Goal: Task Accomplishment & Management: Manage account settings

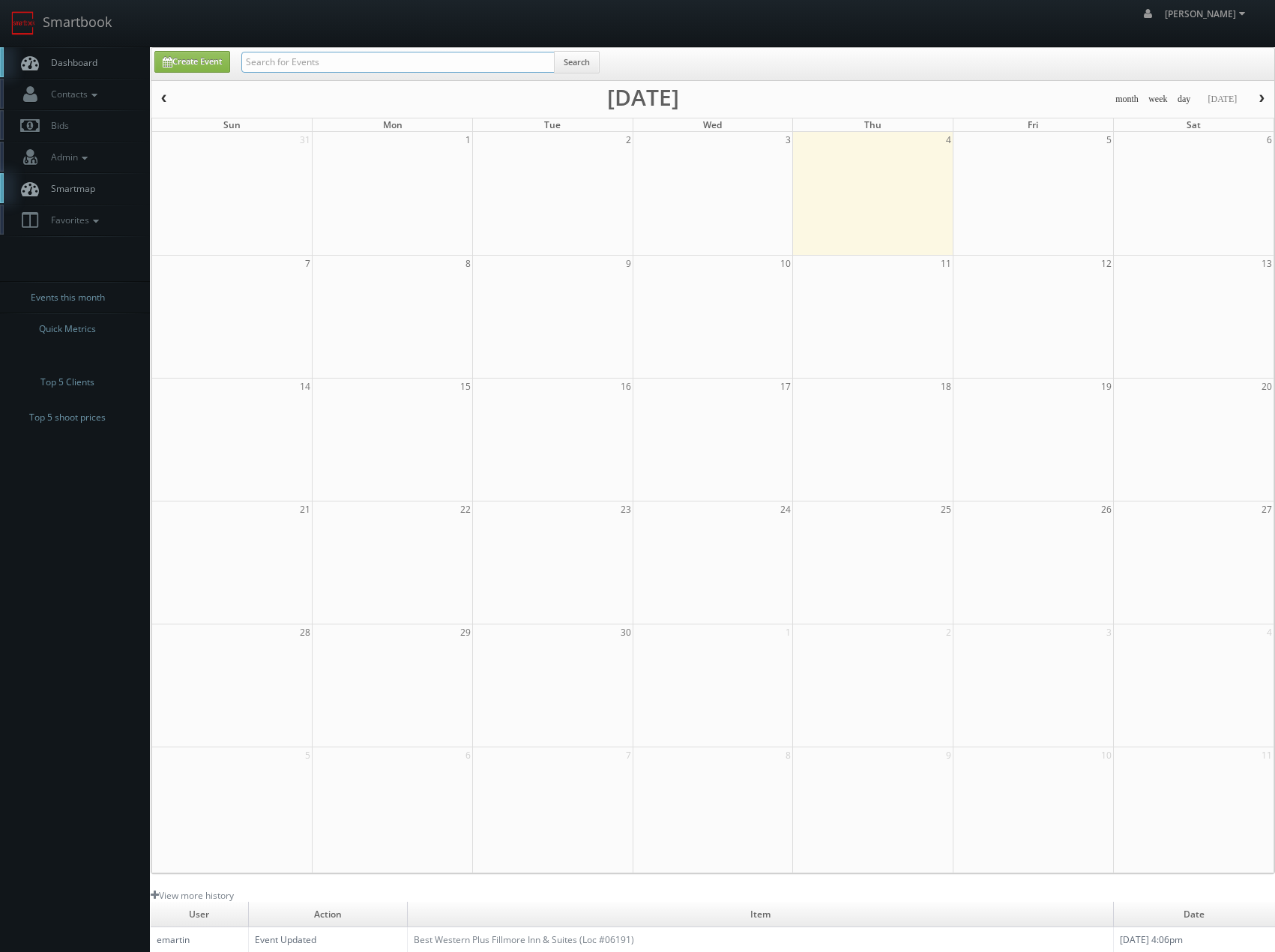
click at [399, 61] on input "text" at bounding box center [398, 62] width 313 height 21
type input "banyan"
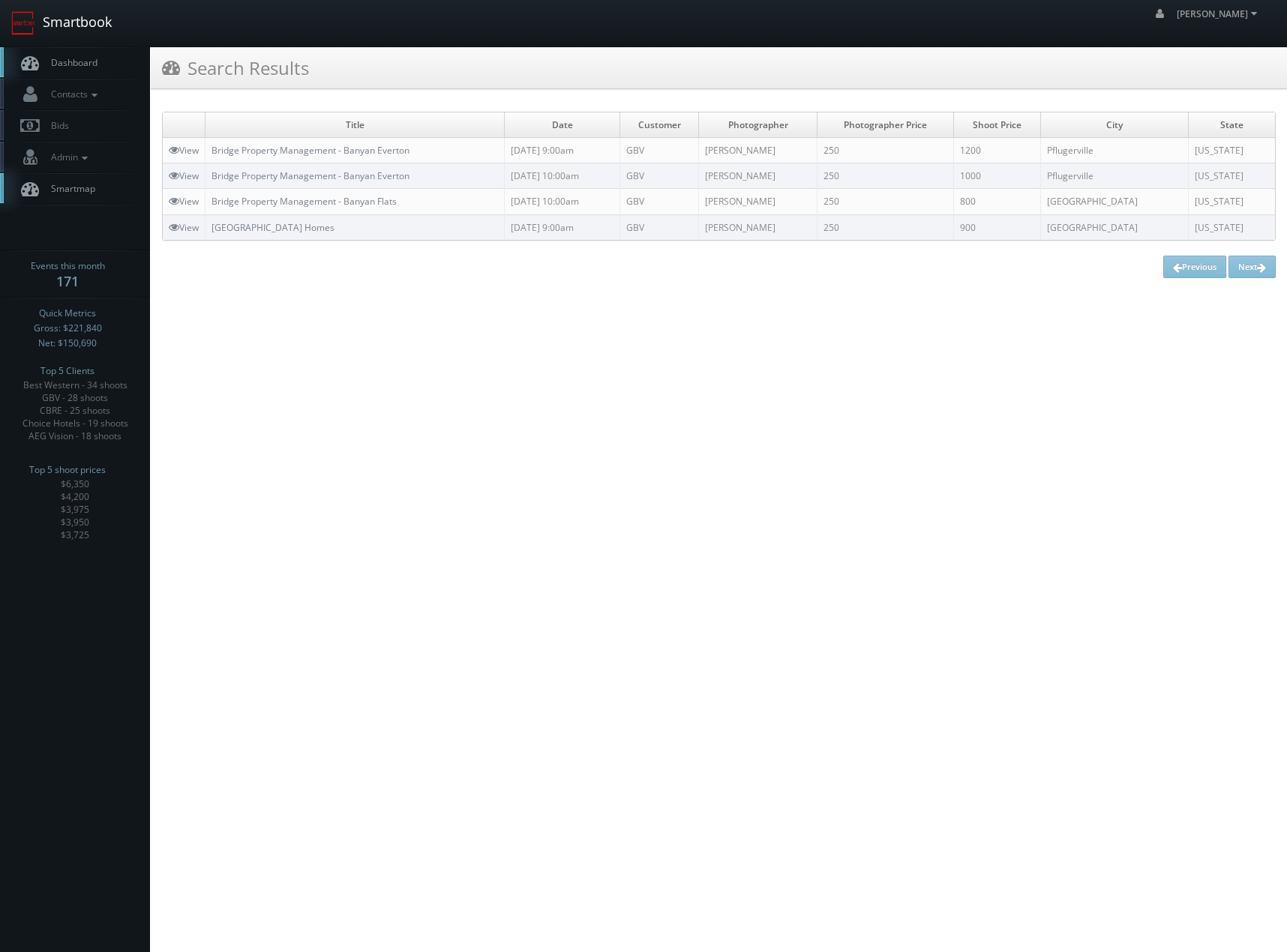
click at [62, 16] on link "Smartbook" at bounding box center [61, 23] width 123 height 46
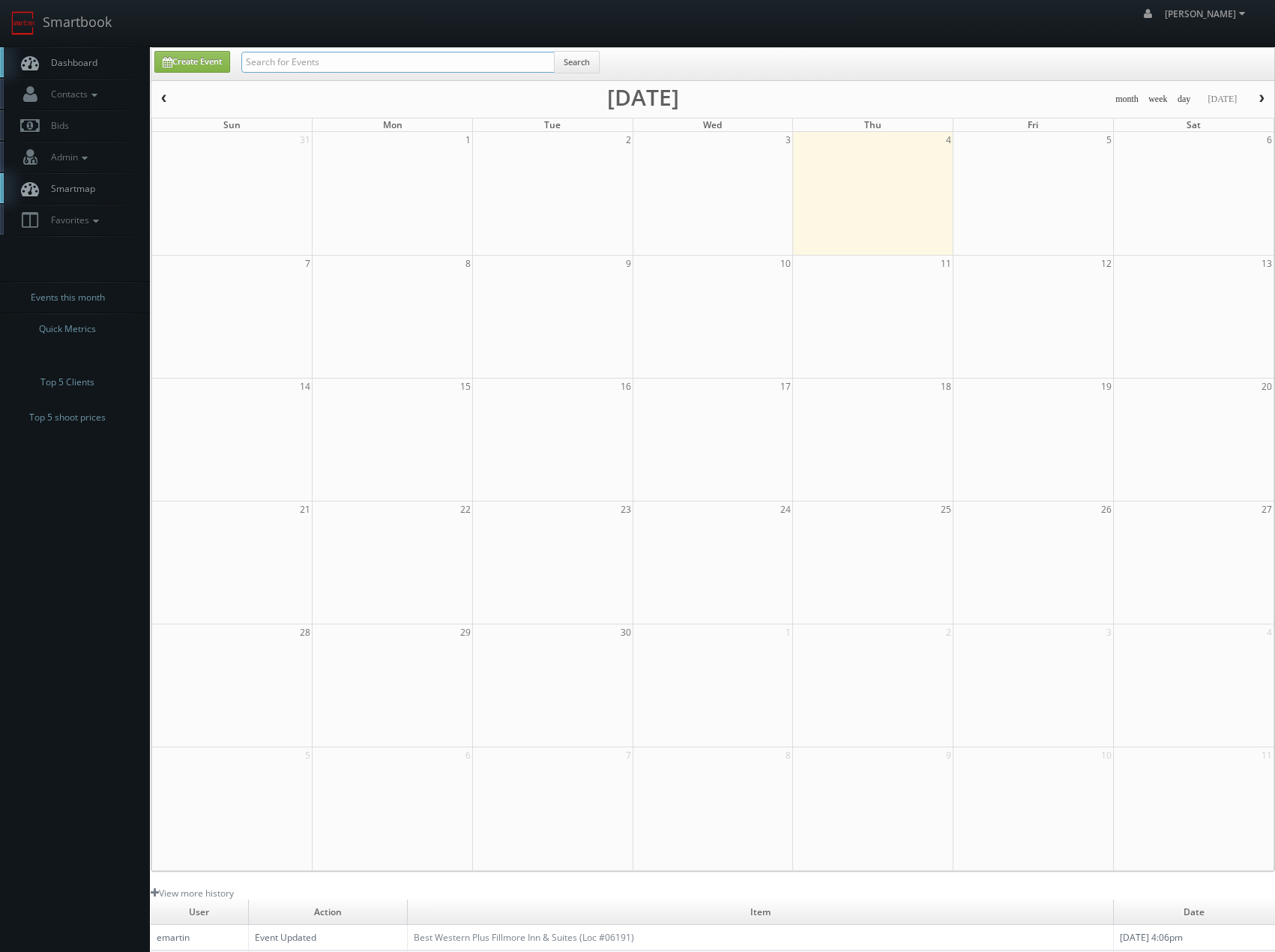
click at [283, 61] on input "text" at bounding box center [398, 62] width 313 height 21
type input "sardinas"
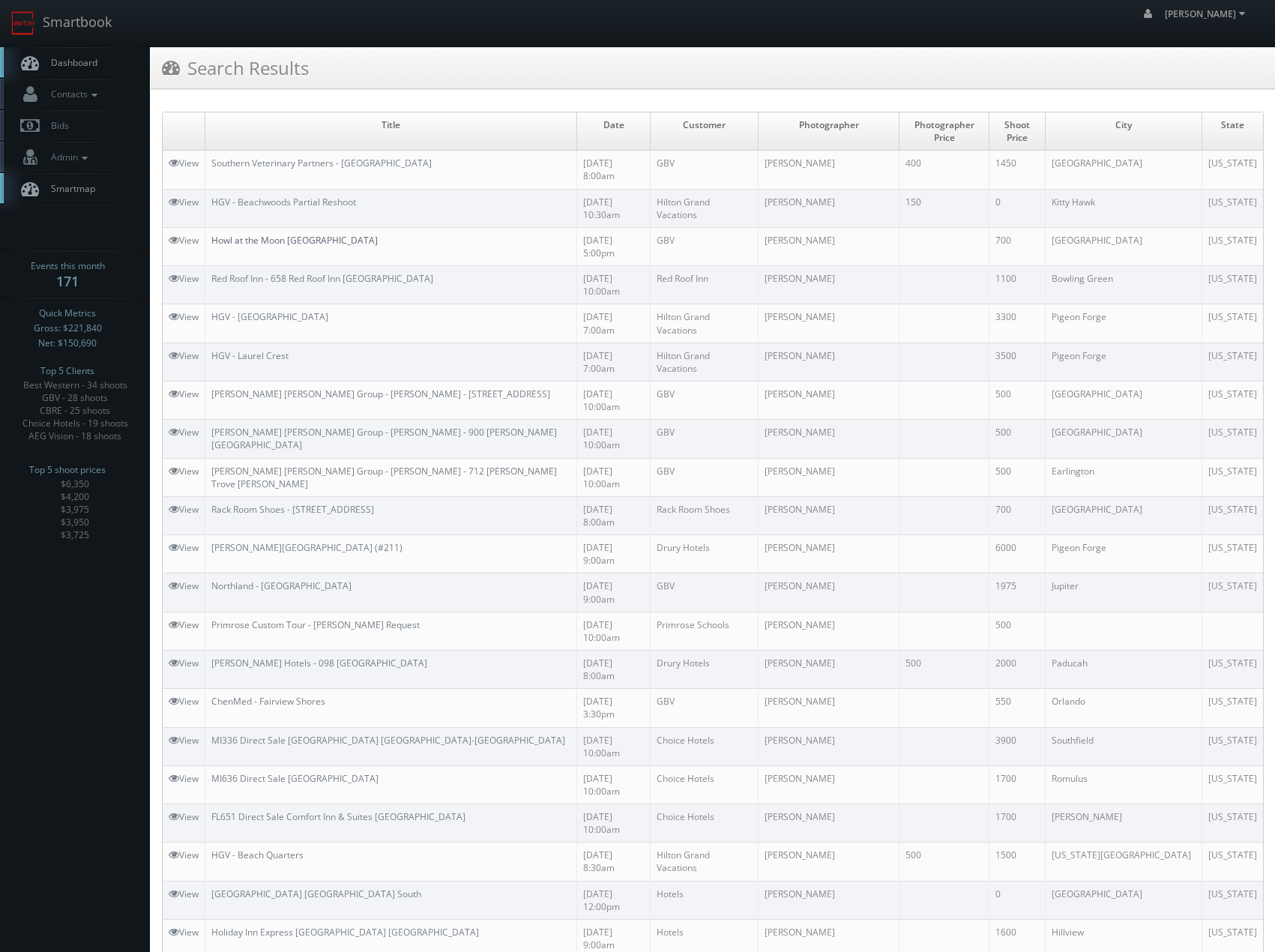
click at [292, 234] on link "Howl at the Moon [GEOGRAPHIC_DATA]" at bounding box center [294, 240] width 166 height 13
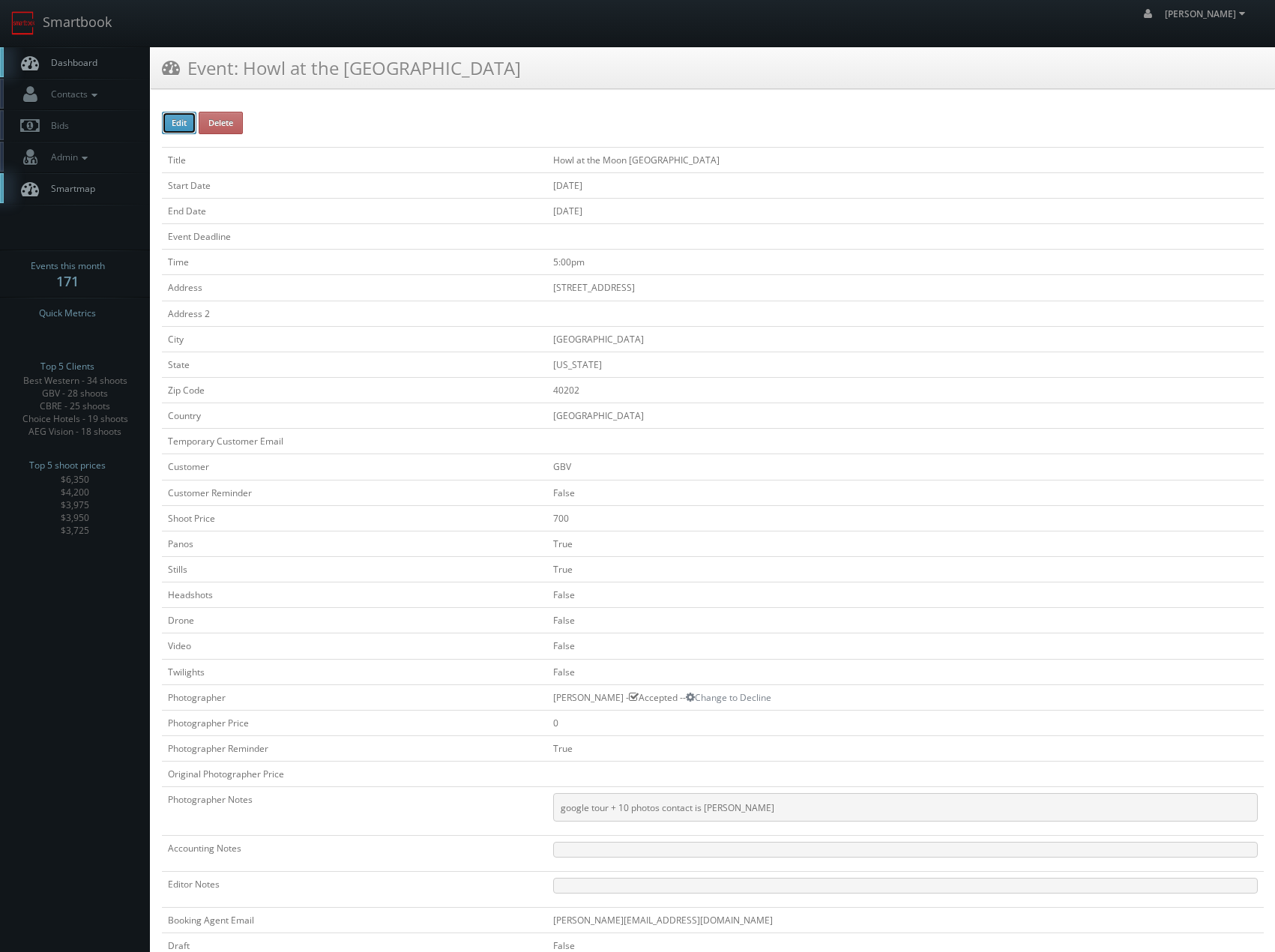
click at [181, 122] on button "Edit" at bounding box center [178, 122] width 34 height 23
type input "Howl at the Moon [GEOGRAPHIC_DATA]"
type input "[STREET_ADDRESS]"
type input "[GEOGRAPHIC_DATA]"
type input "40202"
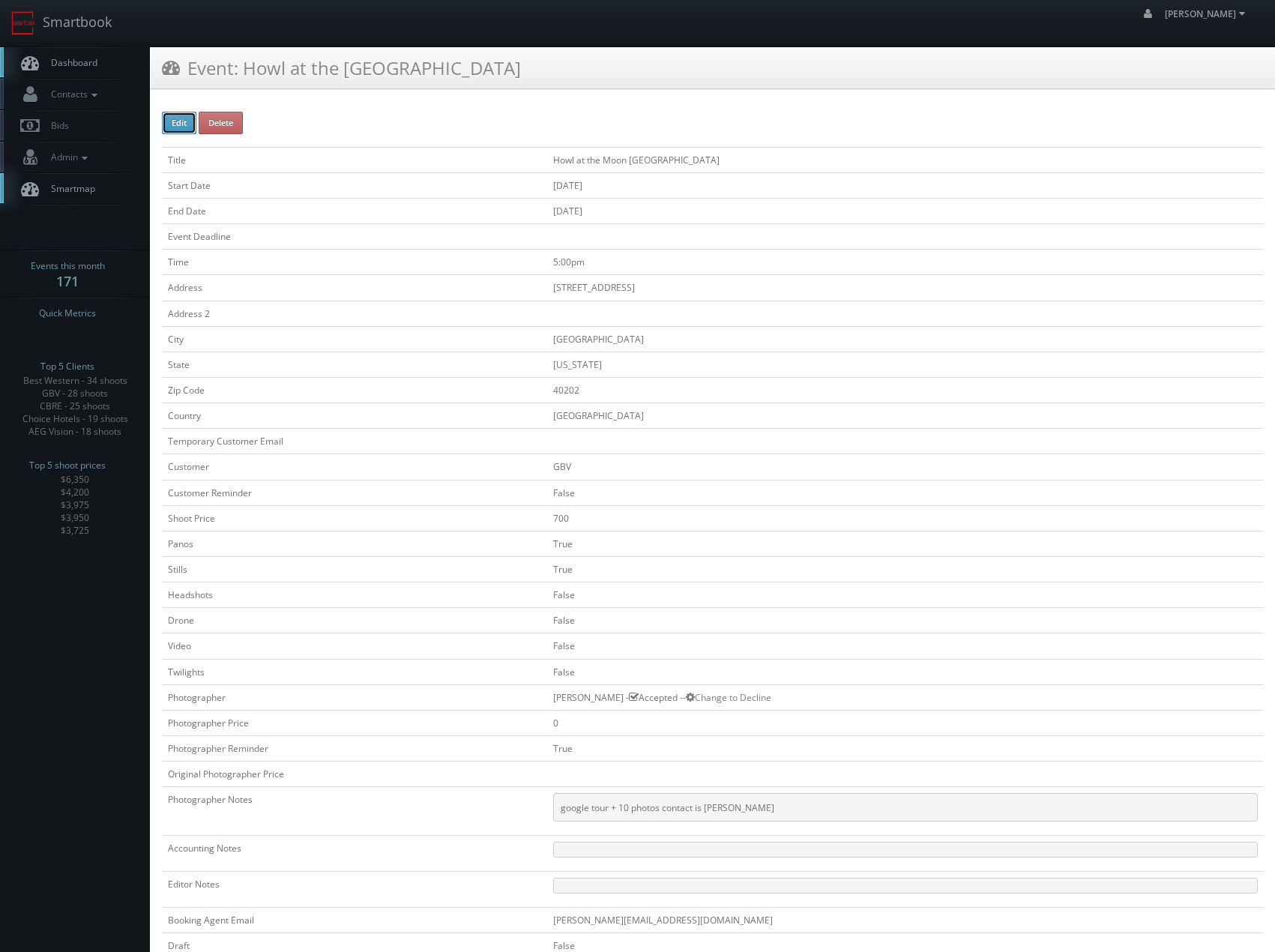
checkbox input "false"
type input "700"
checkbox input "true"
checkbox input "false"
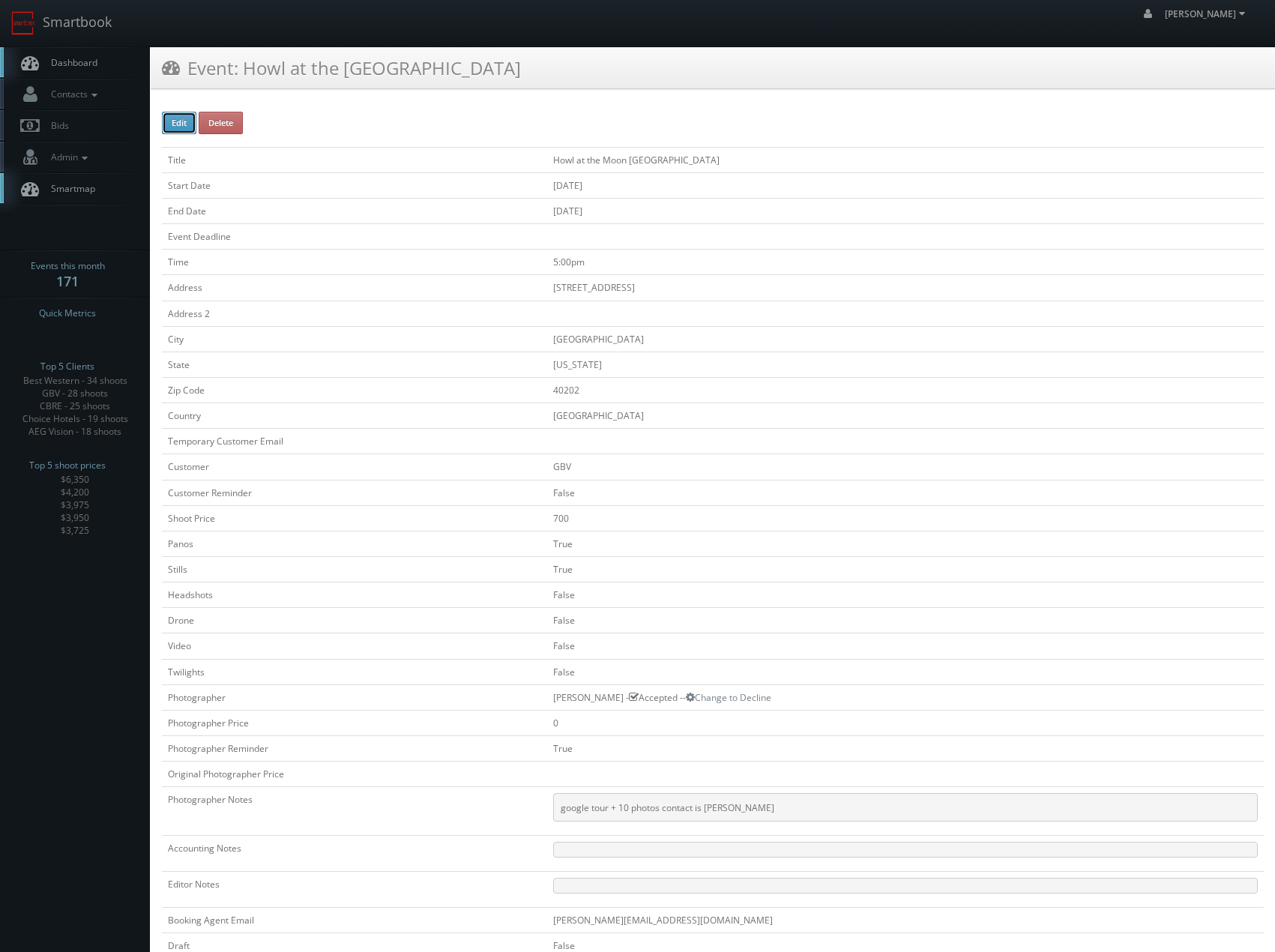
checkbox input "false"
type input "09/09/2025"
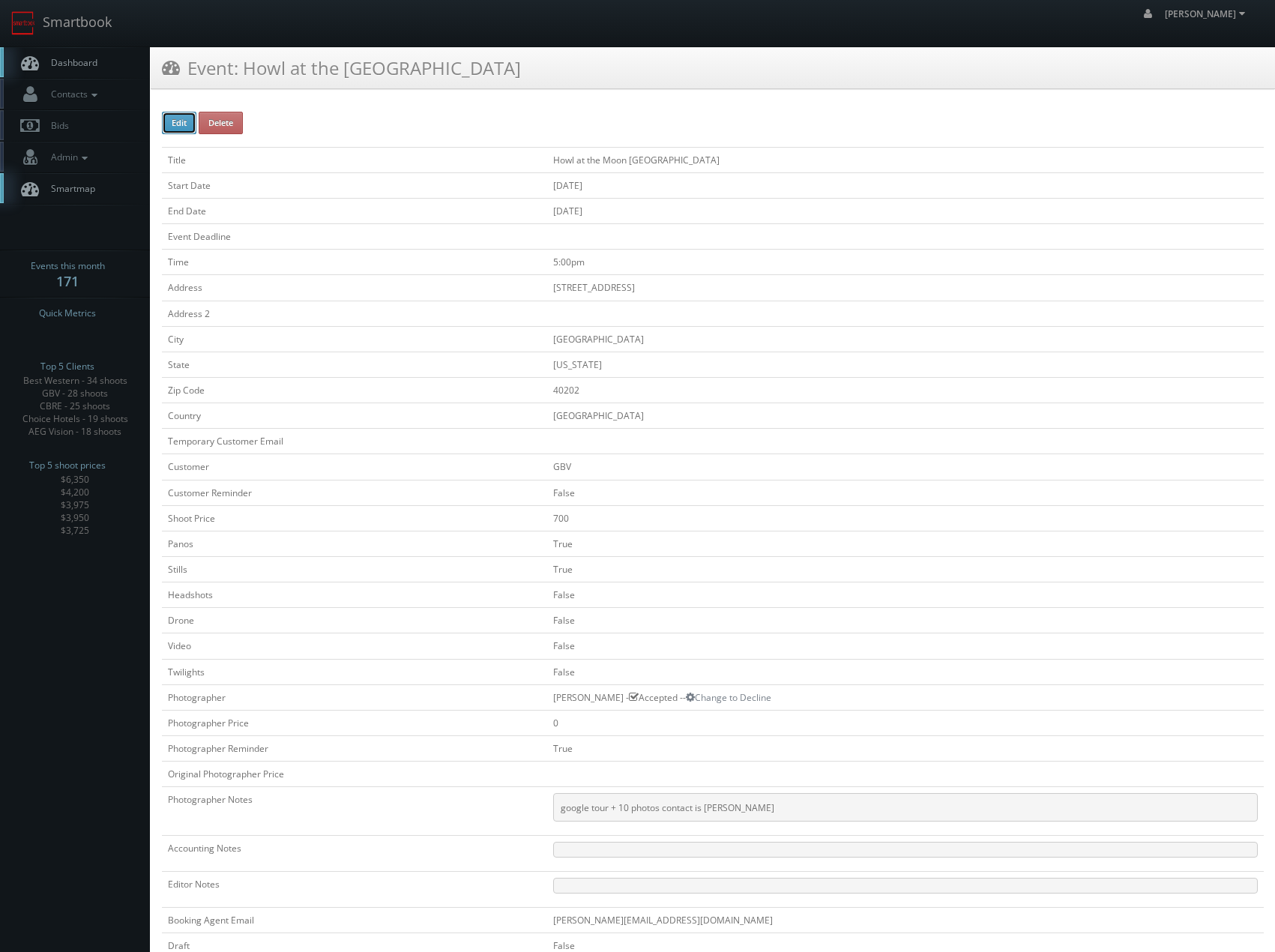
type input "[DATE]"
type input "5:00pm"
checkbox input "true"
checkbox input "false"
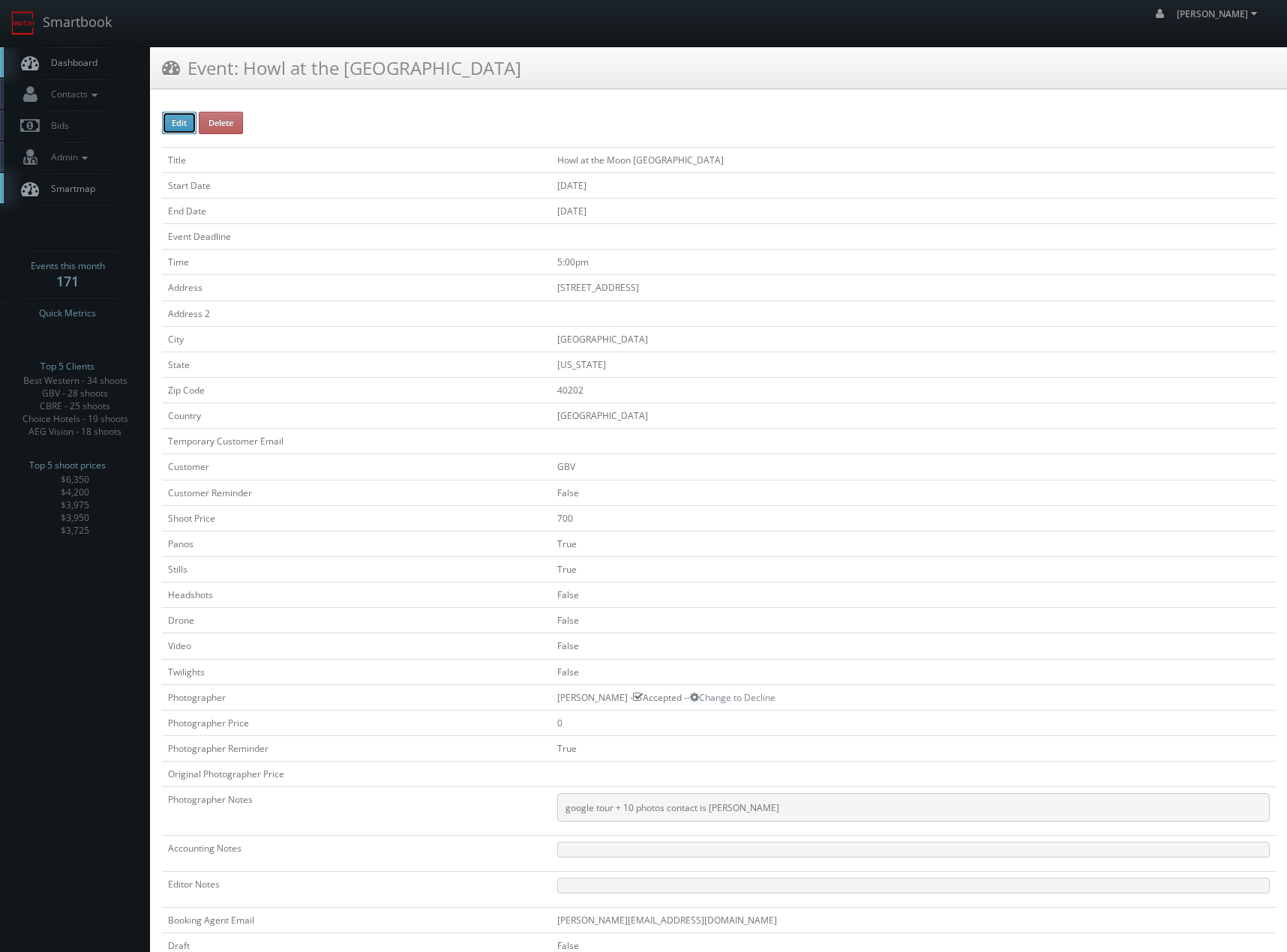
select select "[US_STATE]"
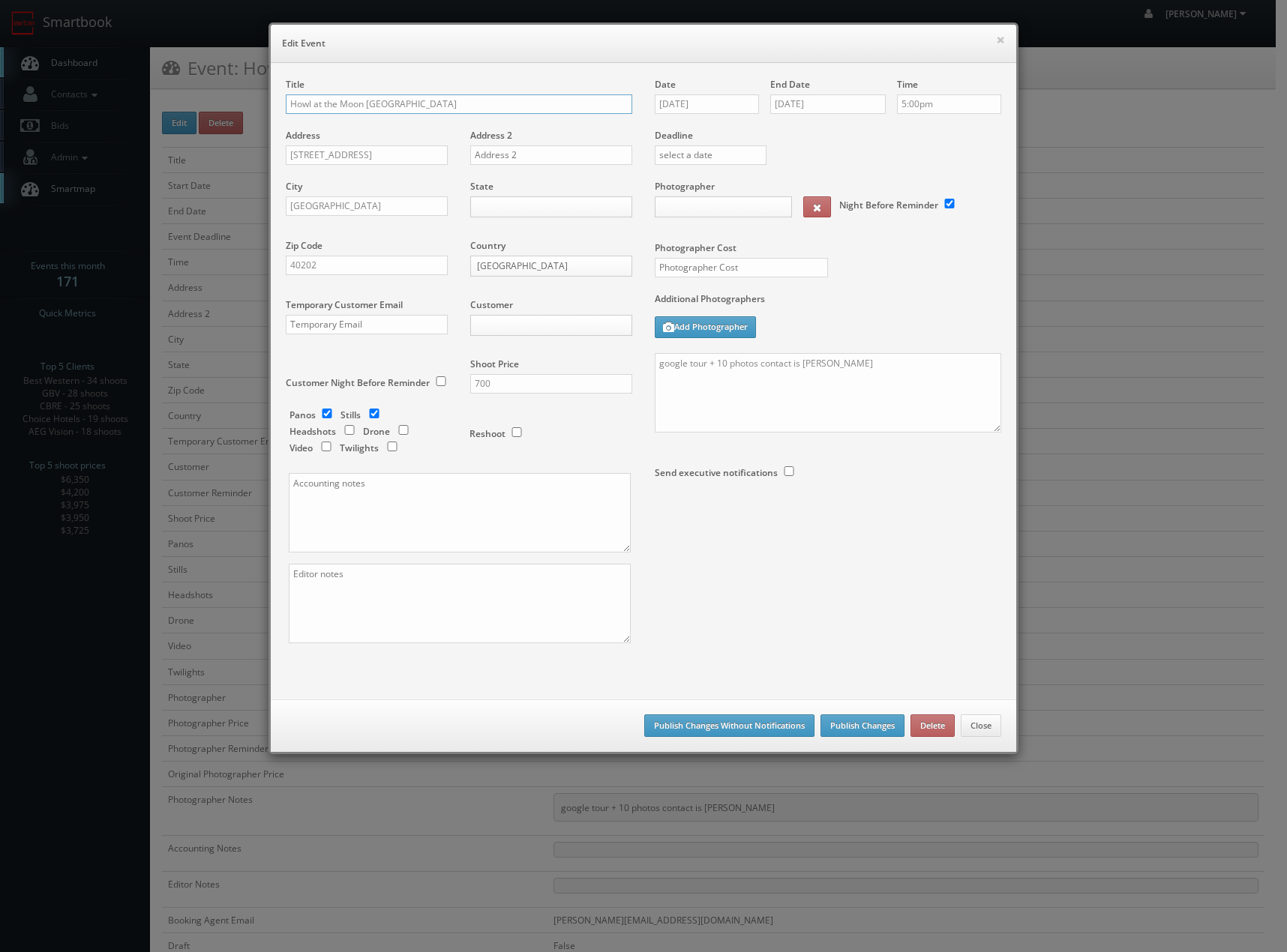
type input "700"
type input "0"
select select "fake72@mg.cs3calendar.com"
select select "cmsardinas@gmail.com"
click at [730, 106] on input "09/09/2025" at bounding box center [707, 104] width 104 height 20
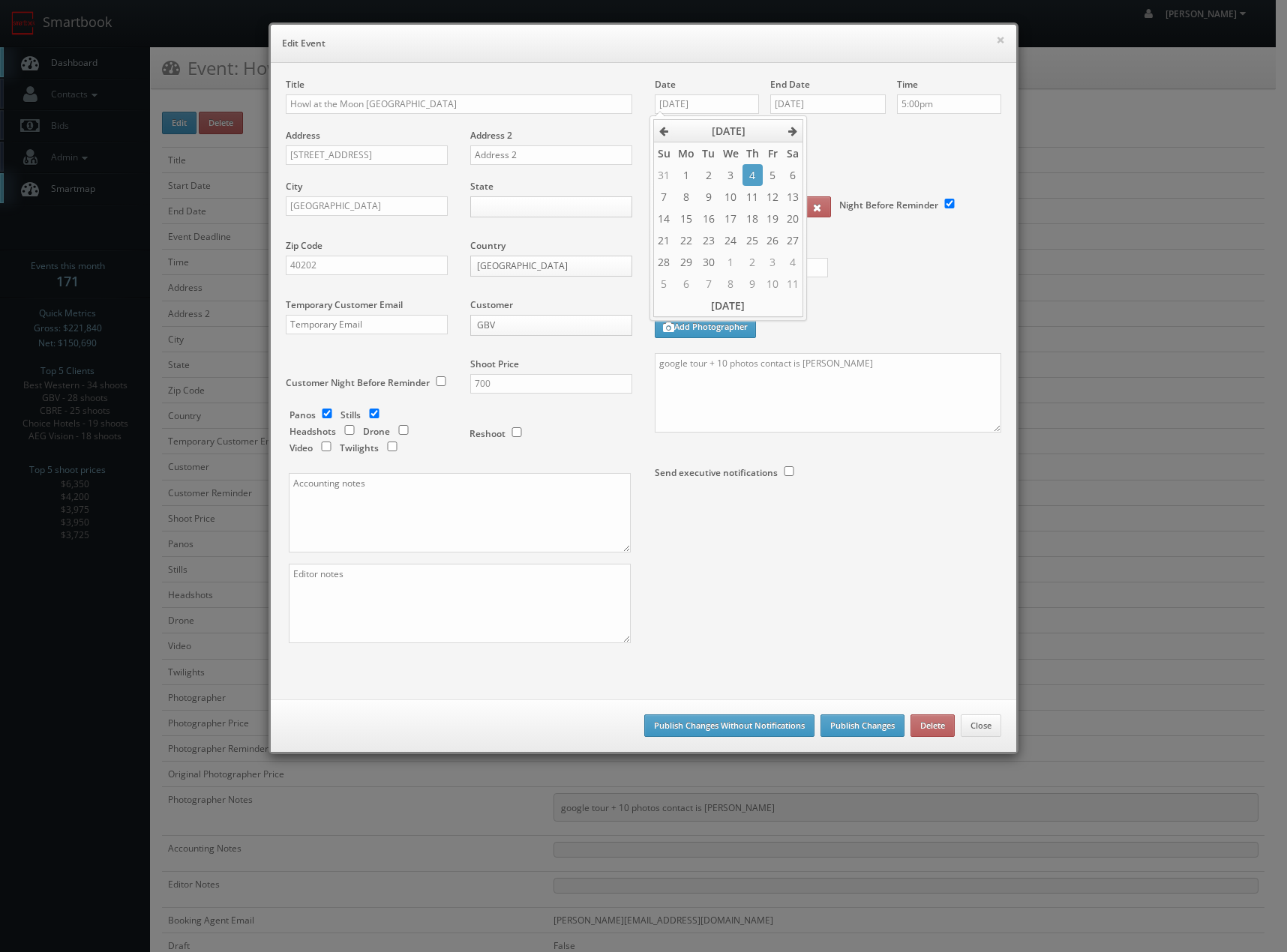
click at [723, 194] on td "10" at bounding box center [731, 197] width 24 height 22
type input "09/10/2025"
click at [908, 289] on div "Photographer Cost 0" at bounding box center [827, 236] width 369 height 112
click at [506, 204] on body "Smartbook Toggle Side Navigation Toggle Top Navigation Chris_Sardinas Chris_Sar…" at bounding box center [637, 620] width 1275 height 1240
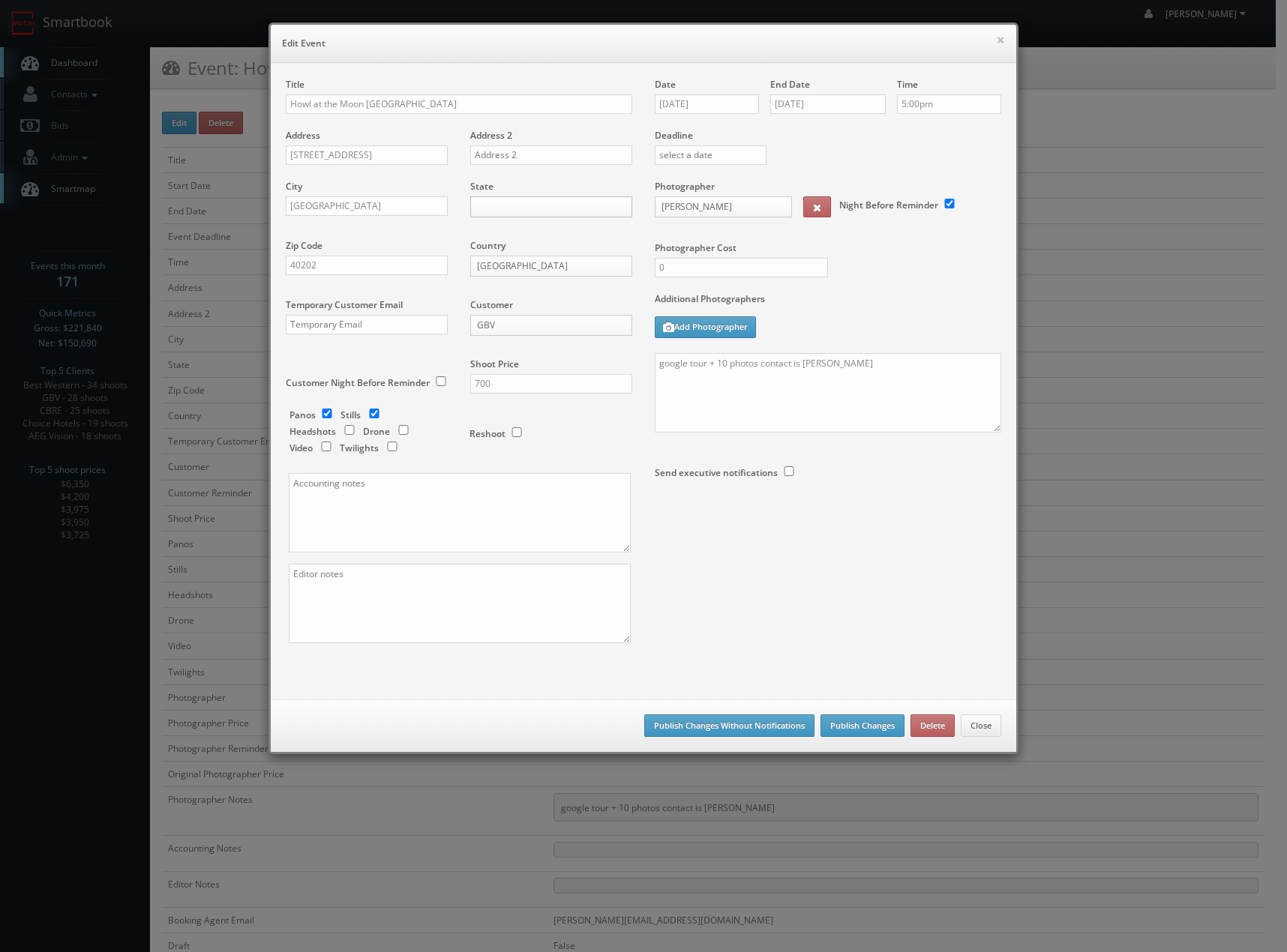
click at [506, 204] on body "Smartbook Toggle Side Navigation Toggle Top Navigation Chris_Sardinas Chris_Sar…" at bounding box center [637, 620] width 1275 height 1240
drag, startPoint x: 504, startPoint y: 216, endPoint x: 520, endPoint y: 408, distance: 192.7
click at [504, 216] on body "Smartbook Toggle Side Navigation Toggle Top Navigation Chris_Sardinas Chris_Sar…" at bounding box center [637, 620] width 1275 height 1240
click at [825, 566] on div "Title Howl at the Moon Louisville Address 434 South 4th Street Address 2 City L…" at bounding box center [643, 373] width 738 height 592
click at [840, 725] on button "Publish Changes" at bounding box center [862, 726] width 84 height 23
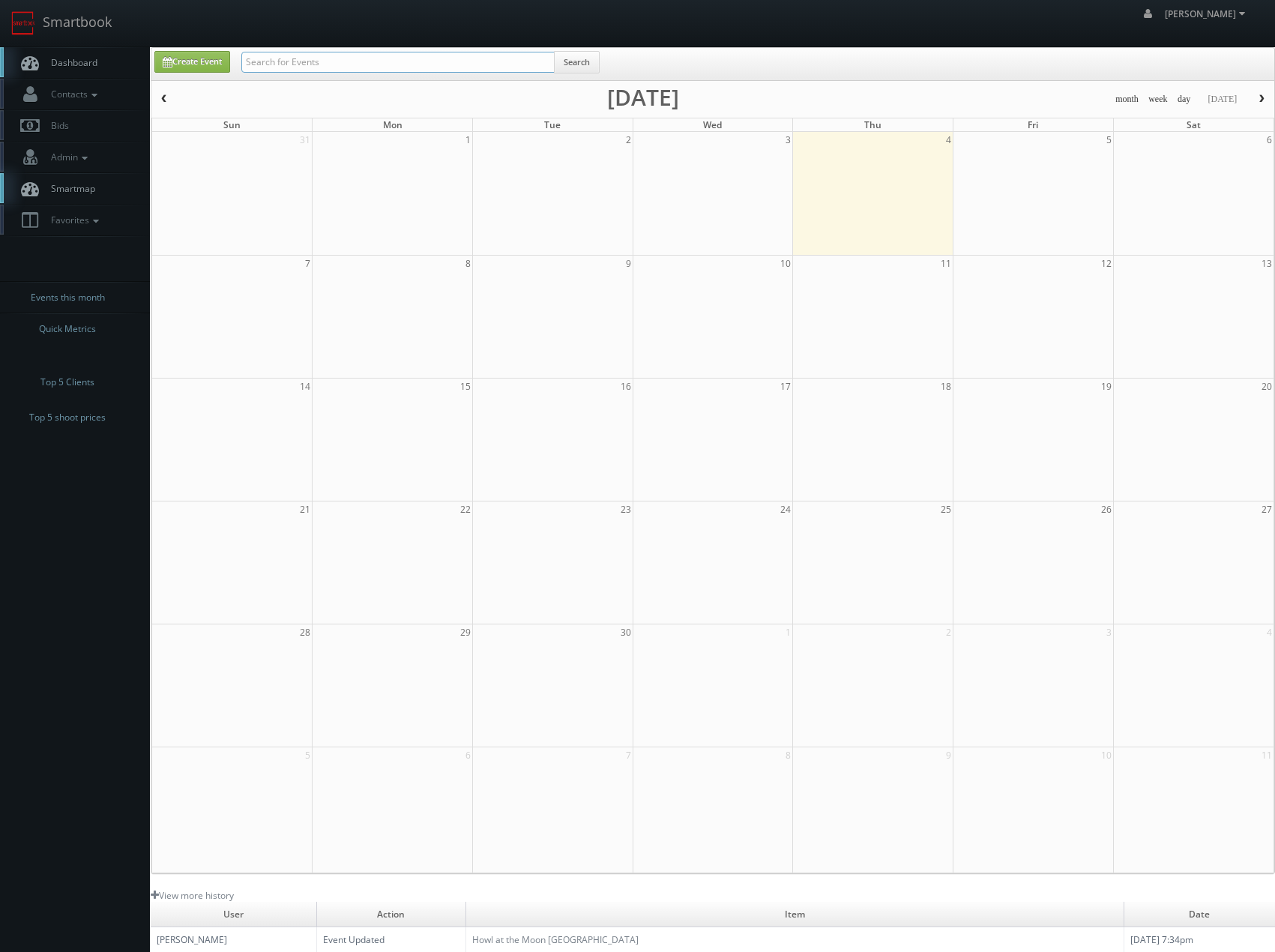
click at [503, 68] on input "text" at bounding box center [398, 62] width 313 height 21
type input "reva"
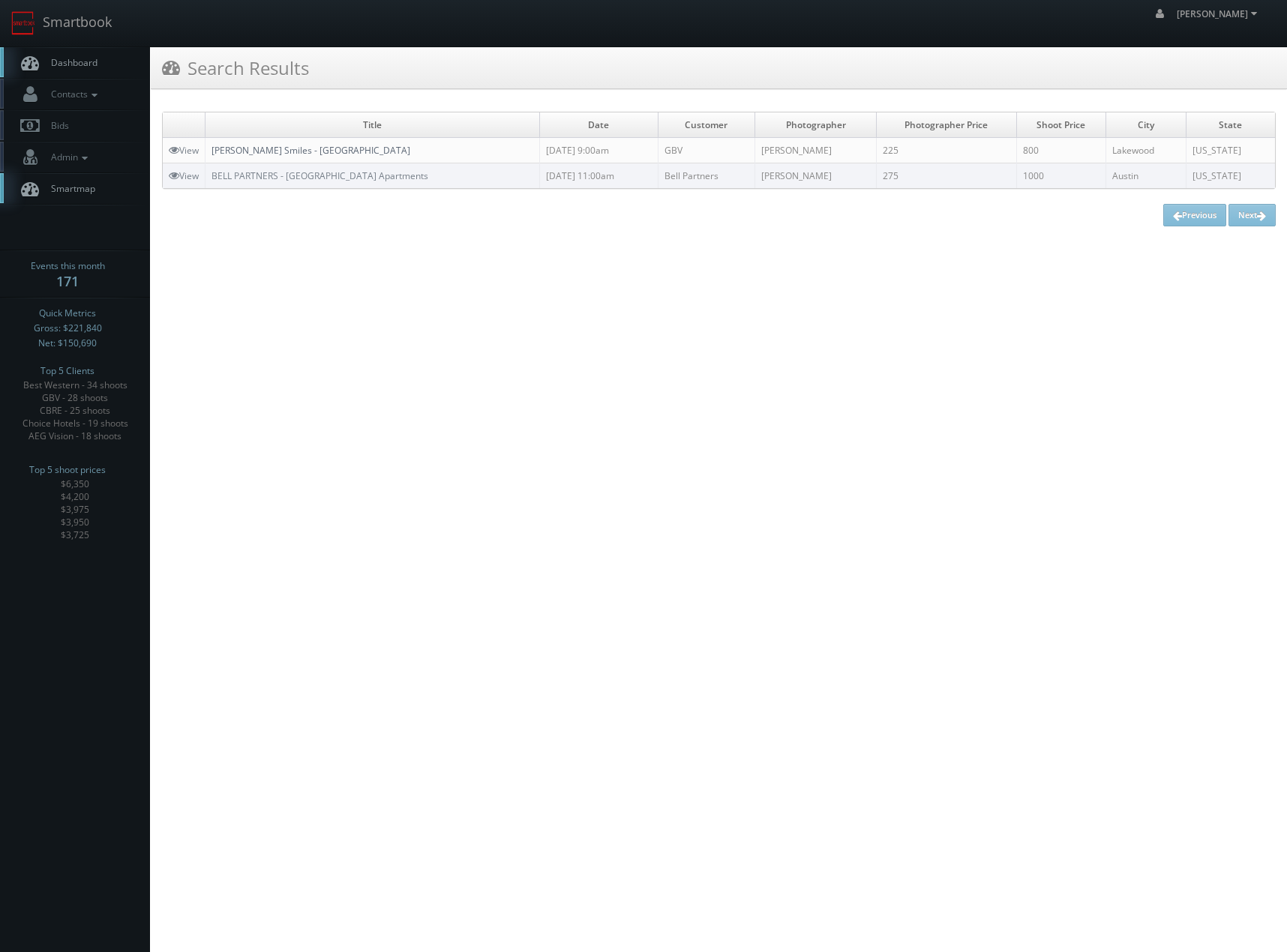
click at [263, 152] on link "[PERSON_NAME] Smiles - [GEOGRAPHIC_DATA]" at bounding box center [311, 150] width 199 height 13
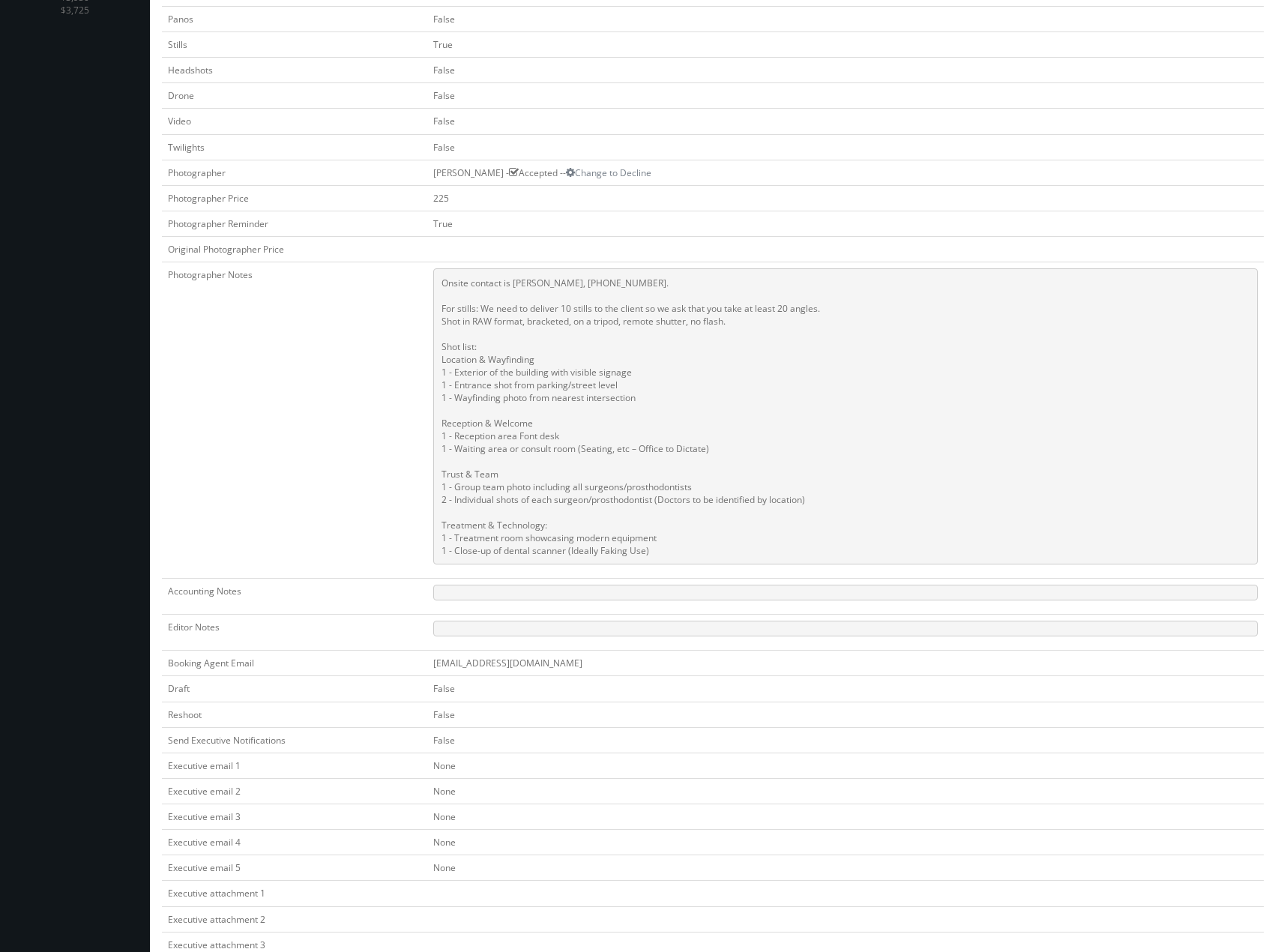
scroll to position [516, 0]
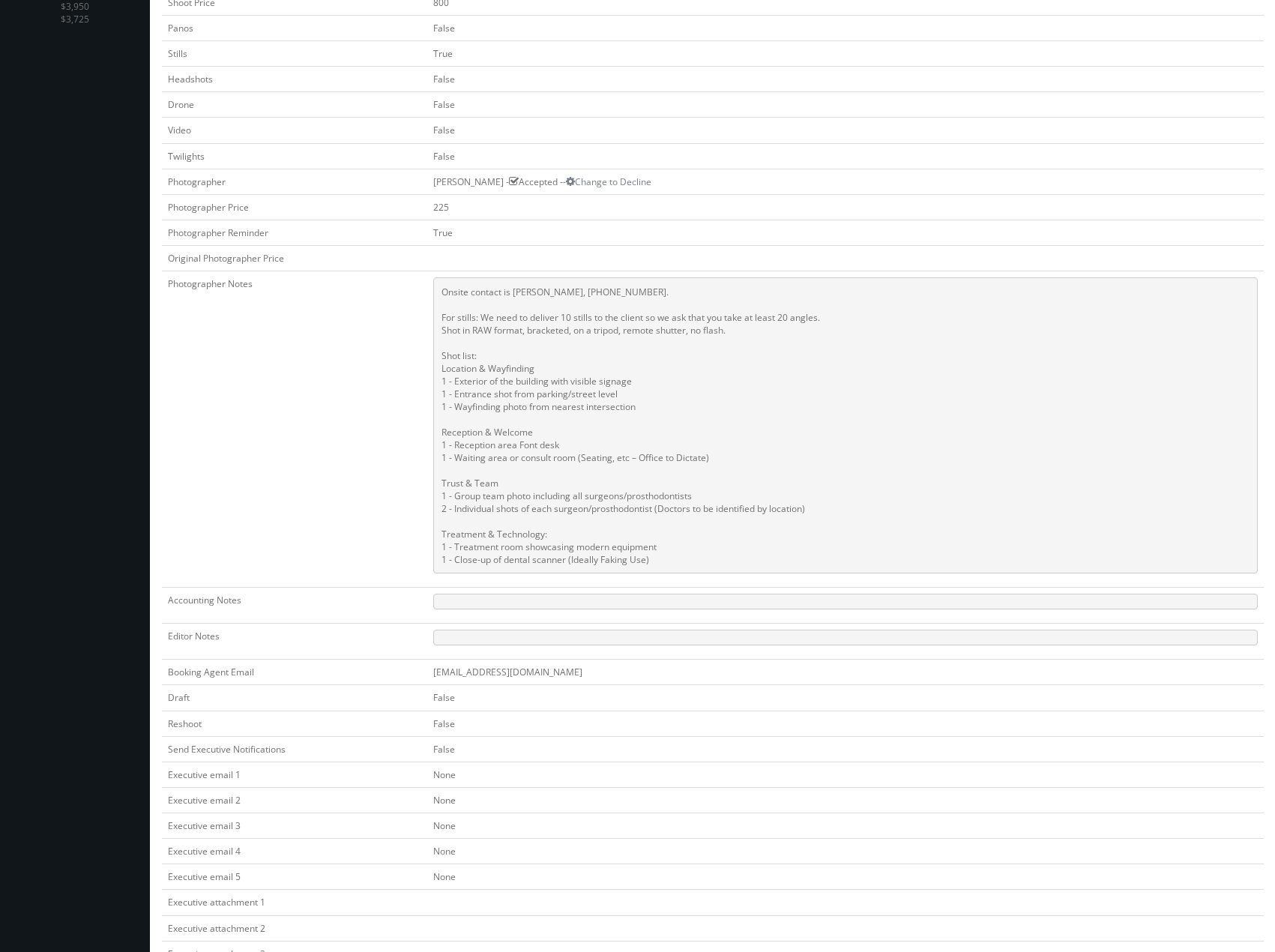
drag, startPoint x: 95, startPoint y: 387, endPoint x: 93, endPoint y: 138, distance: 249.0
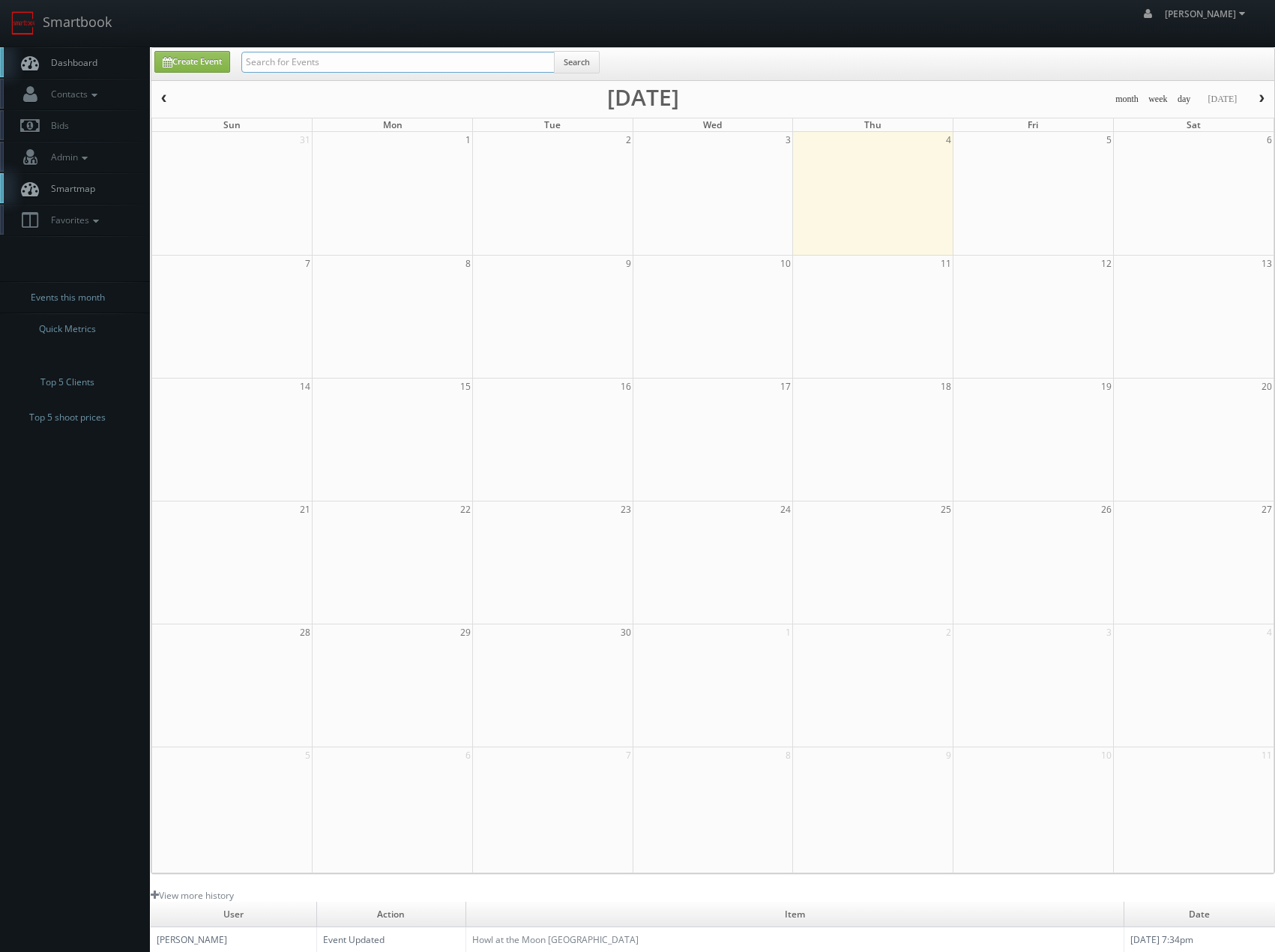
click at [362, 70] on input "text" at bounding box center [398, 62] width 313 height 21
type input "aurora"
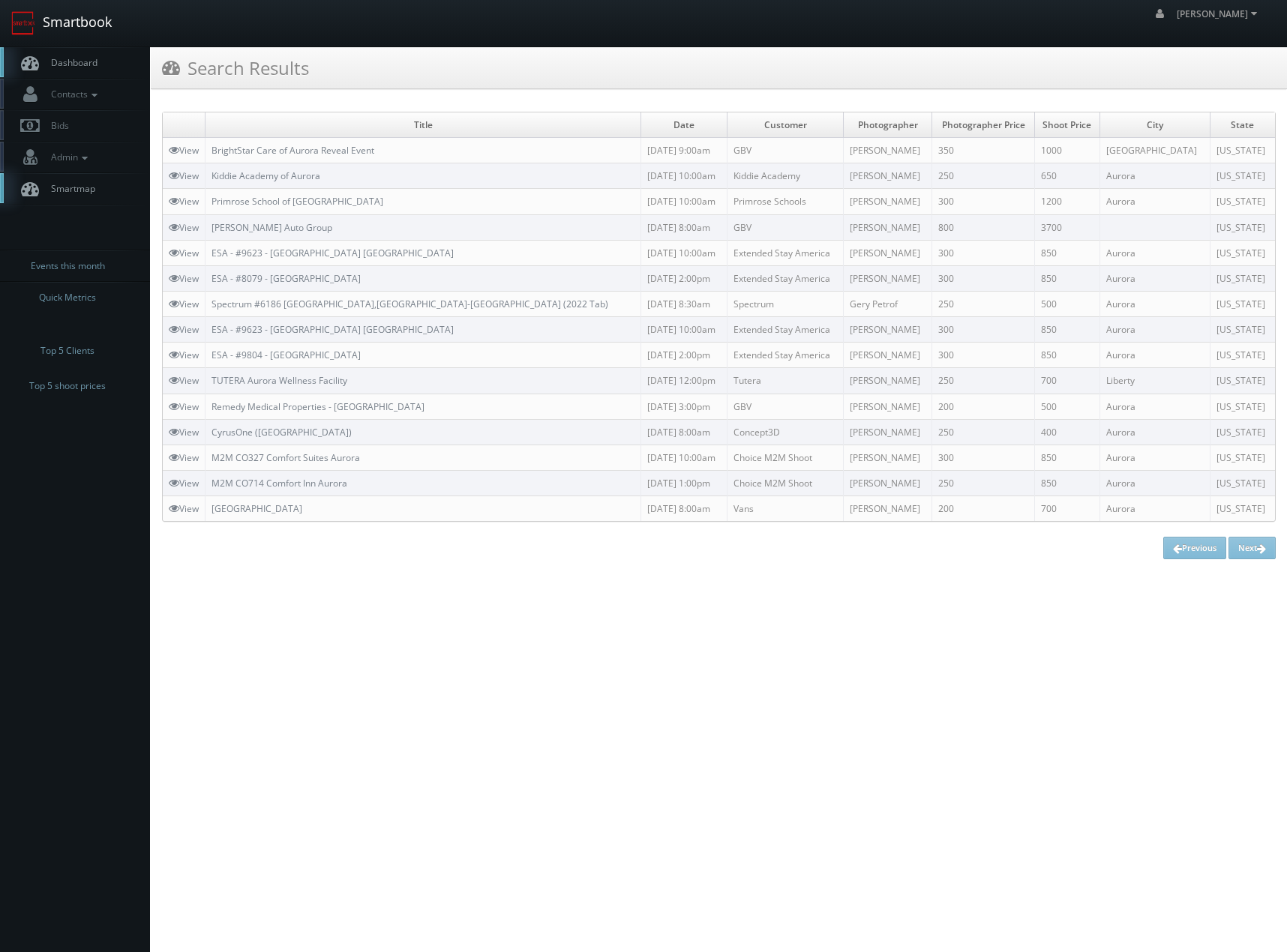
drag, startPoint x: 39, startPoint y: 27, endPoint x: 60, endPoint y: 35, distance: 22.5
click at [41, 28] on link "Smartbook" at bounding box center [61, 23] width 123 height 46
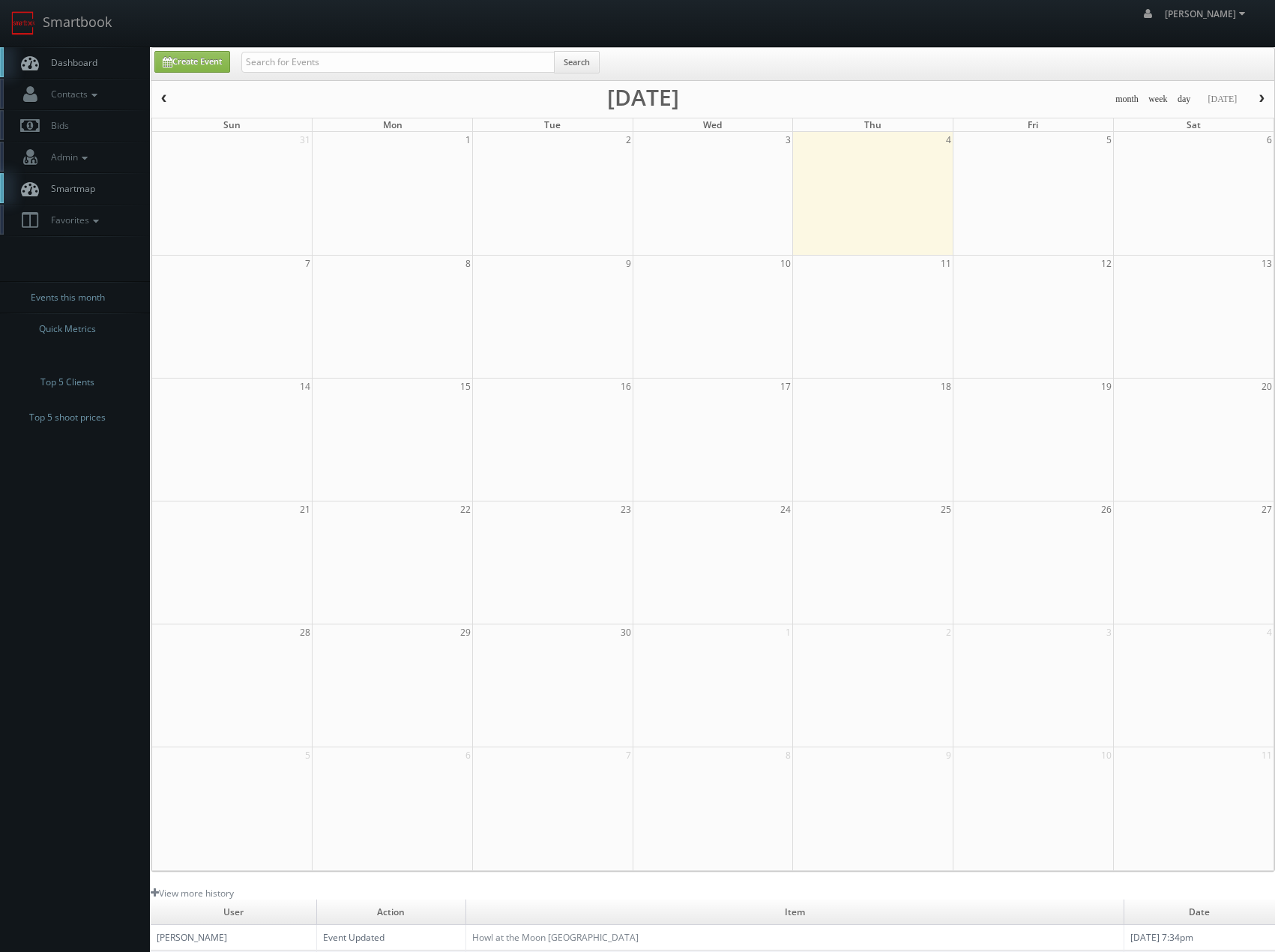
click at [242, 58] on div "Search" at bounding box center [420, 66] width 381 height 30
click at [266, 58] on input "text" at bounding box center [398, 62] width 313 height 21
type input "bryan grant"
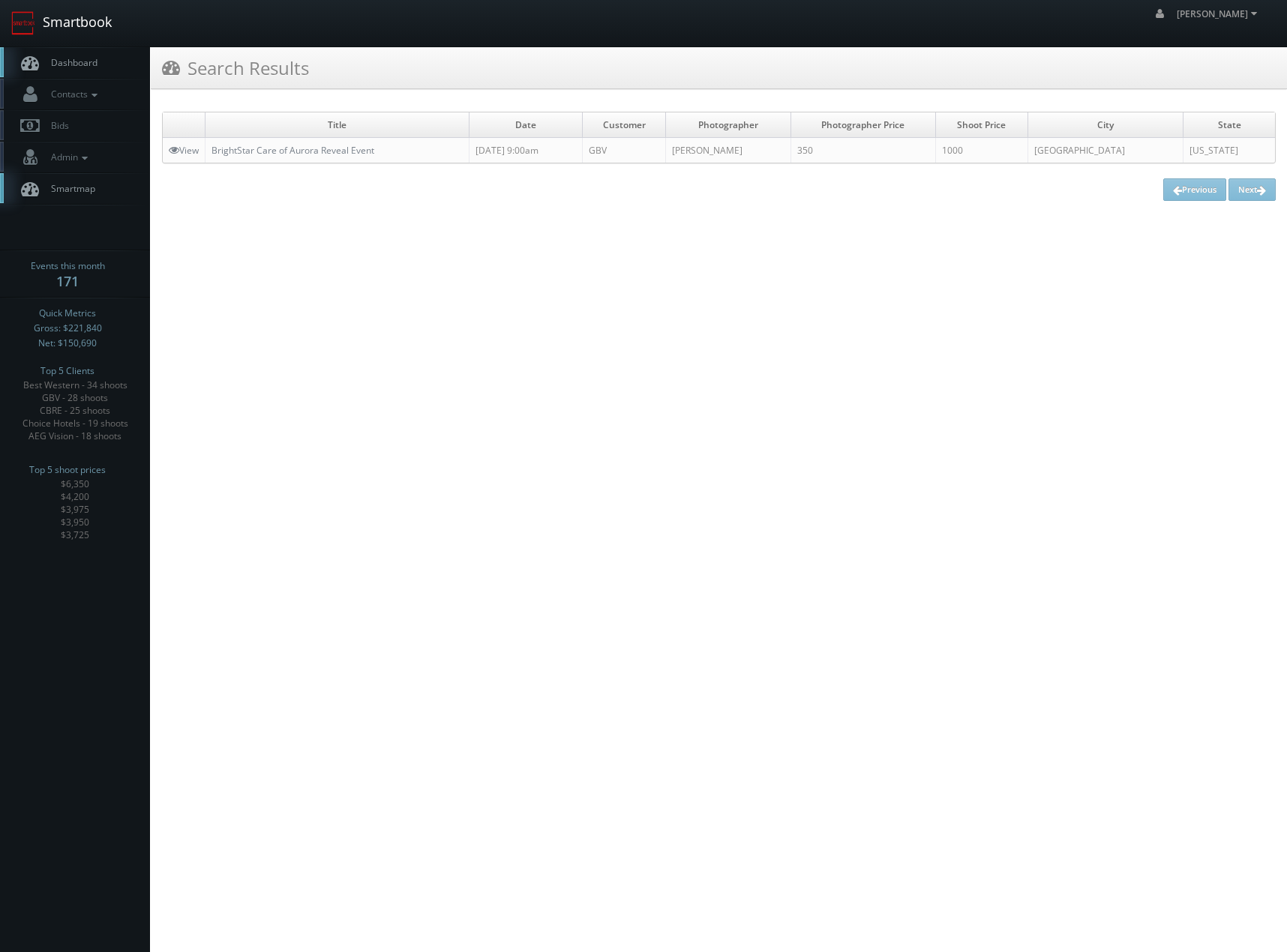
drag, startPoint x: 30, startPoint y: 31, endPoint x: 95, endPoint y: 58, distance: 70.4
click at [30, 30] on img at bounding box center [23, 23] width 24 height 24
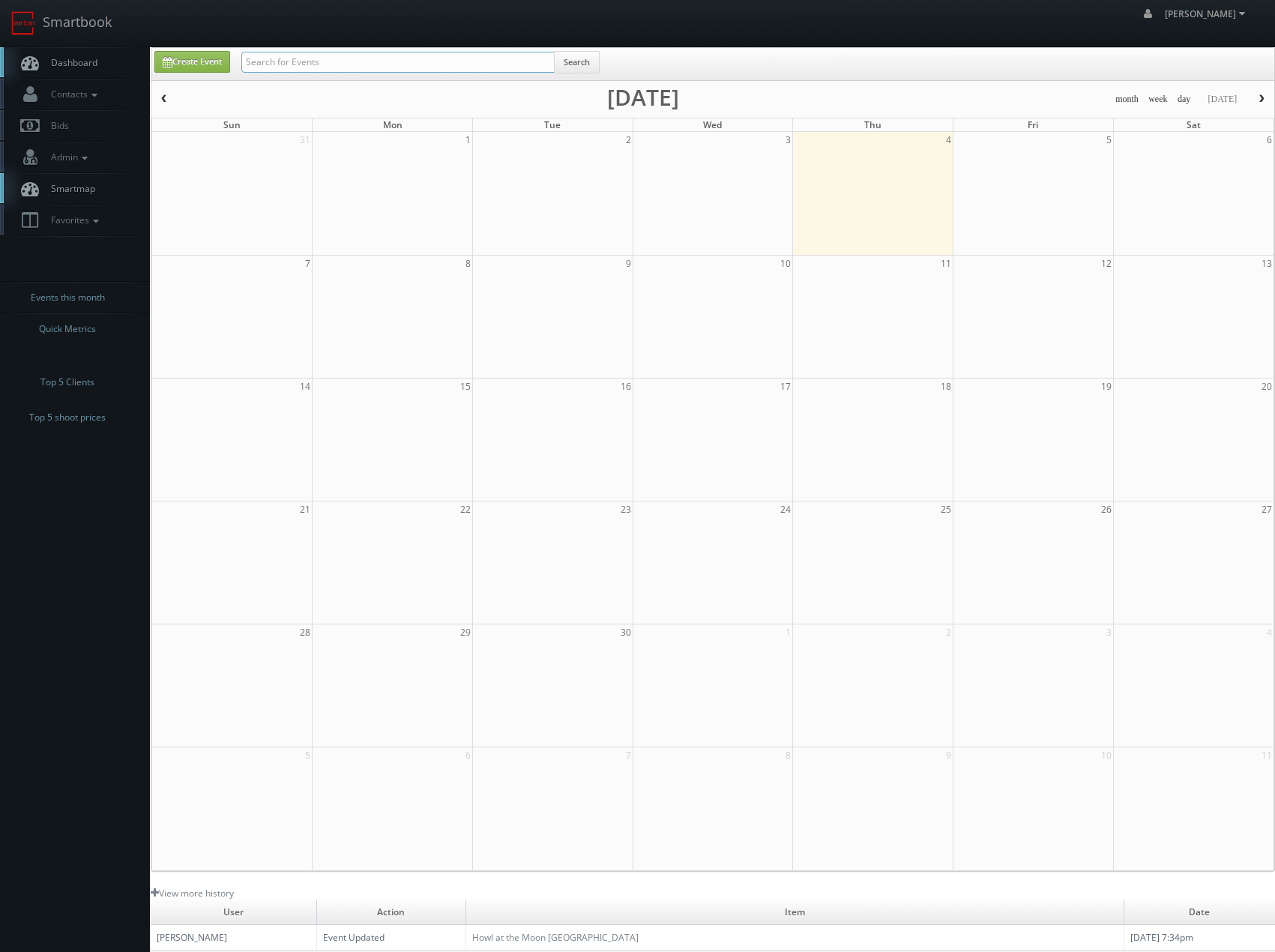
click at [270, 71] on input "text" at bounding box center [398, 62] width 313 height 21
type input "brightstar"
